Goal: Navigation & Orientation: Find specific page/section

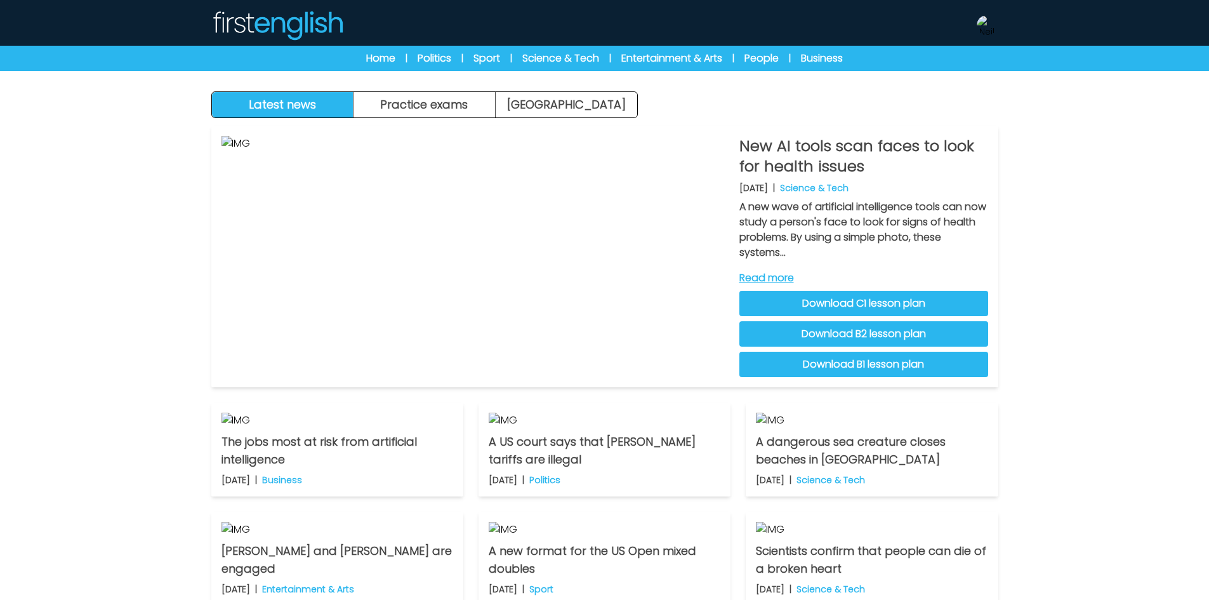
drag, startPoint x: 0, startPoint y: 0, endPoint x: 1081, endPoint y: 186, distance: 1096.9
click at [1081, 186] on div "Latest news Practice exams Exam Centre Latest news Exam Centre Practice exams E…" at bounding box center [604, 392] width 1209 height 784
drag, startPoint x: 484, startPoint y: 56, endPoint x: 817, endPoint y: 161, distance: 349.1
click at [484, 56] on link "Sport" at bounding box center [486, 58] width 27 height 15
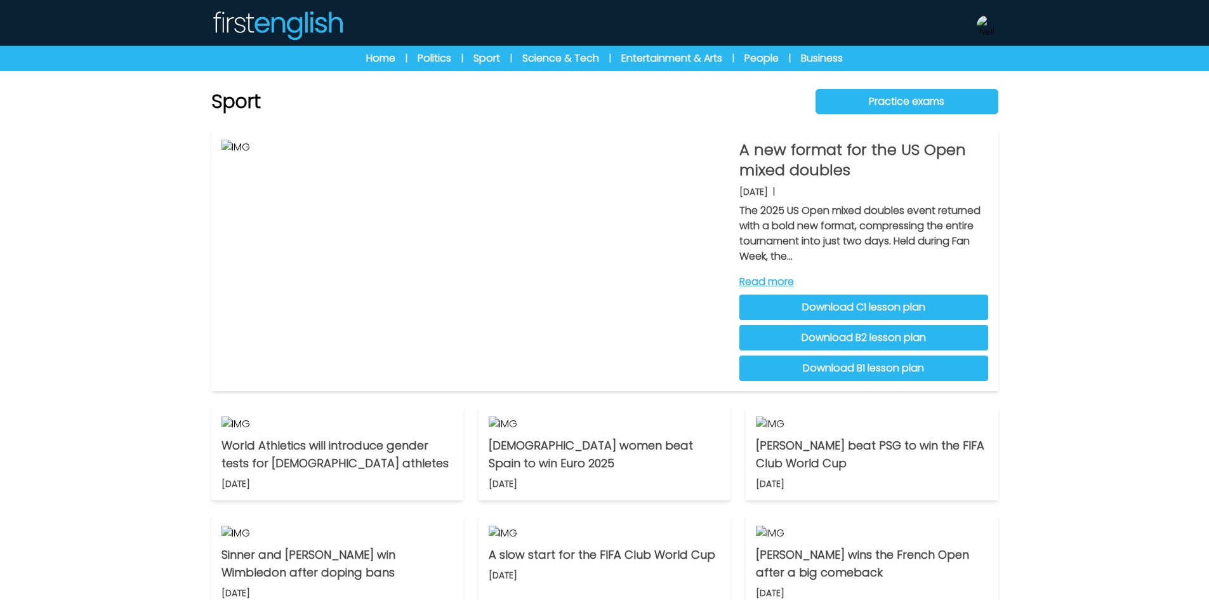
click at [388, 70] on div "Home | Politics | Sport | Science & Tech | Entertainment & Arts | People | Busi…" at bounding box center [604, 58] width 1209 height 25
click at [386, 63] on link "Home" at bounding box center [380, 58] width 29 height 15
